Goal: Transaction & Acquisition: Purchase product/service

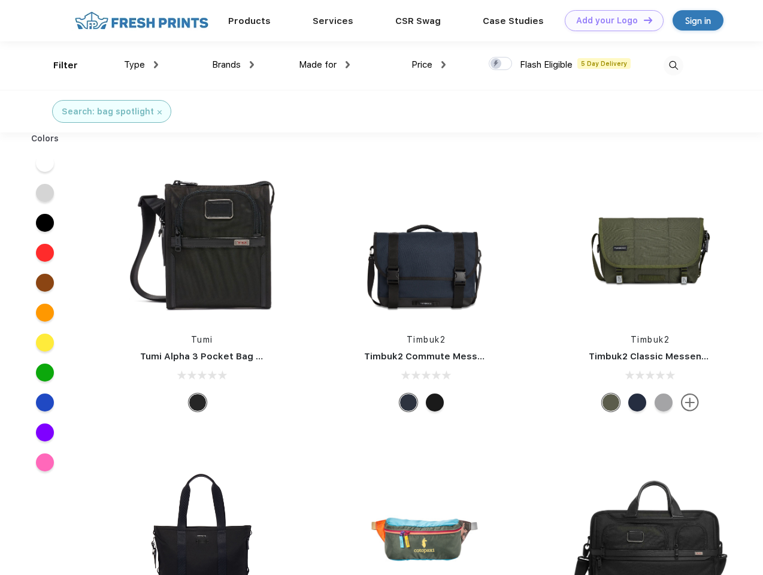
scroll to position [1, 0]
click at [610, 20] on link "Add your Logo Design Tool" at bounding box center [614, 20] width 99 height 21
click at [0, 0] on div "Design Tool" at bounding box center [0, 0] width 0 height 0
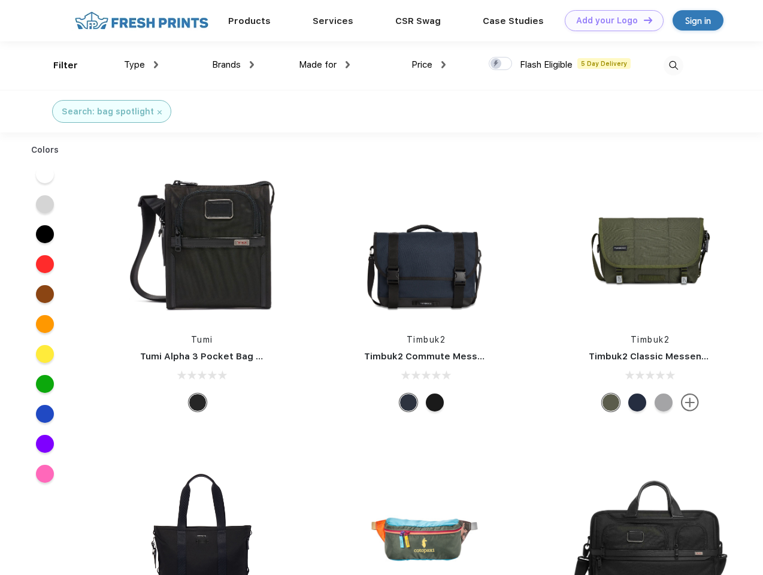
click at [643, 20] on link "Add your Logo Design Tool" at bounding box center [614, 20] width 99 height 21
click at [58, 65] on div "Filter" at bounding box center [65, 66] width 25 height 14
click at [141, 65] on span "Type" at bounding box center [134, 64] width 21 height 11
click at [233, 65] on span "Brands" at bounding box center [226, 64] width 29 height 11
click at [325, 65] on span "Made for" at bounding box center [318, 64] width 38 height 11
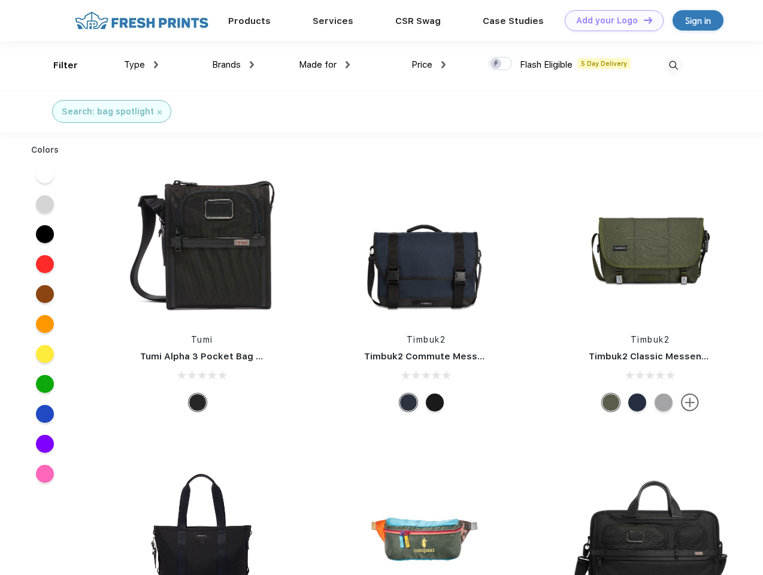
click at [429, 65] on span "Price" at bounding box center [422, 64] width 21 height 11
click at [501, 64] on div at bounding box center [500, 63] width 23 height 13
click at [497, 64] on input "checkbox" at bounding box center [493, 60] width 8 height 8
click at [673, 65] on img at bounding box center [674, 66] width 20 height 20
